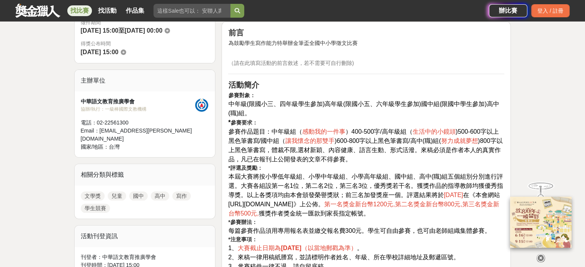
scroll to position [231, 0]
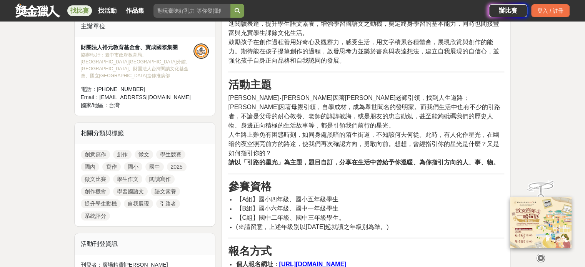
scroll to position [269, 0]
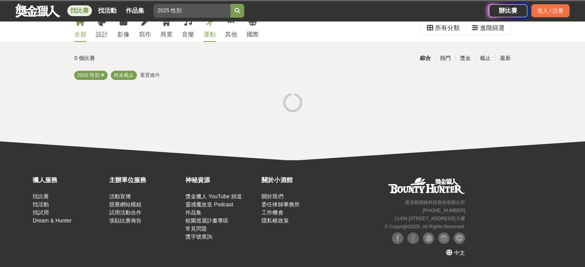
scroll to position [25, 0]
